Goal: Navigation & Orientation: Find specific page/section

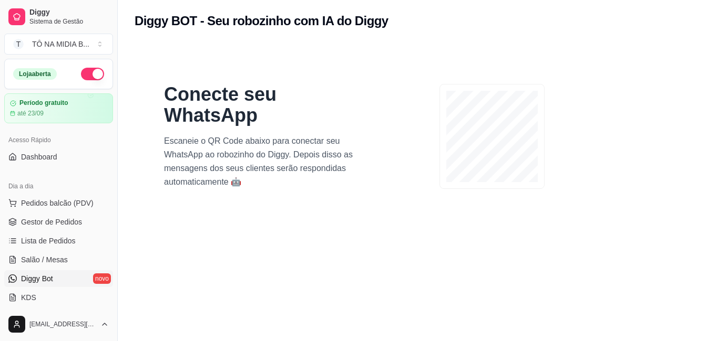
click at [57, 231] on ul "Pedidos balcão (PDV) Gestor de Pedidos Lista de Pedidos Salão / Mesas Diggy Bot…" at bounding box center [58, 250] width 109 height 111
click at [58, 237] on span "Lista de Pedidos" at bounding box center [48, 241] width 55 height 11
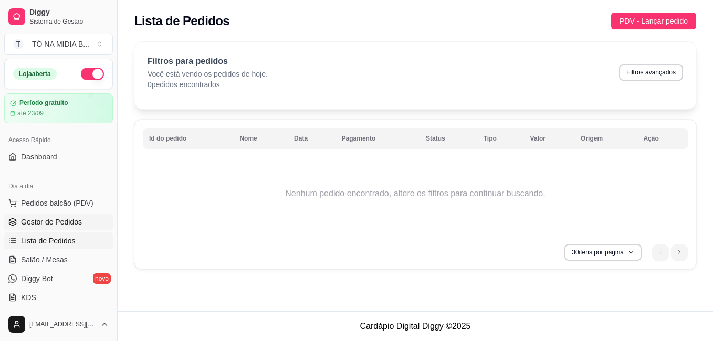
click at [75, 230] on link "Gestor de Pedidos" at bounding box center [58, 222] width 109 height 17
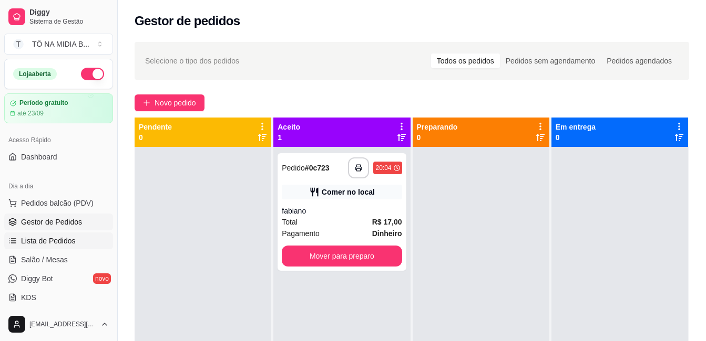
click at [78, 242] on link "Lista de Pedidos" at bounding box center [58, 241] width 109 height 17
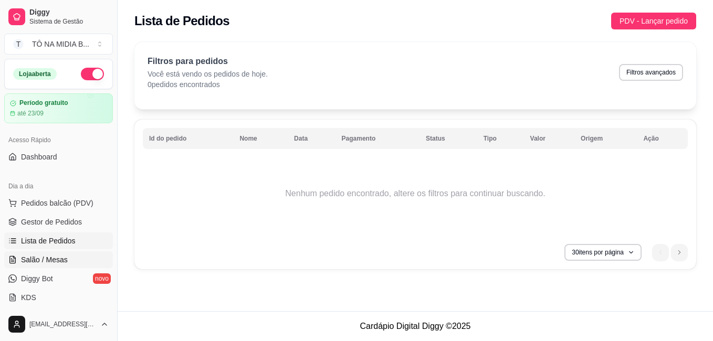
click at [77, 257] on link "Salão / Mesas" at bounding box center [58, 260] width 109 height 17
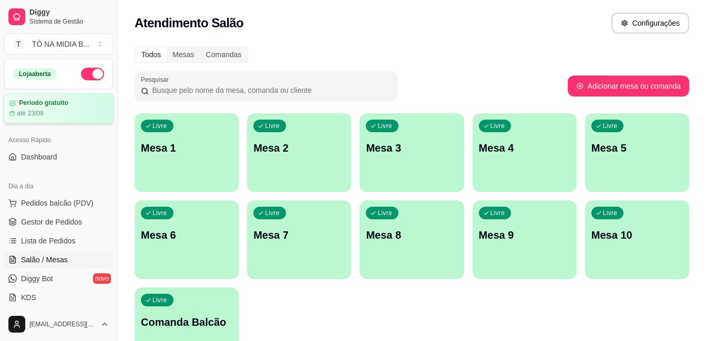
click at [4, 252] on link "Salão / Mesas" at bounding box center [58, 260] width 109 height 17
